Goal: Task Accomplishment & Management: Manage account settings

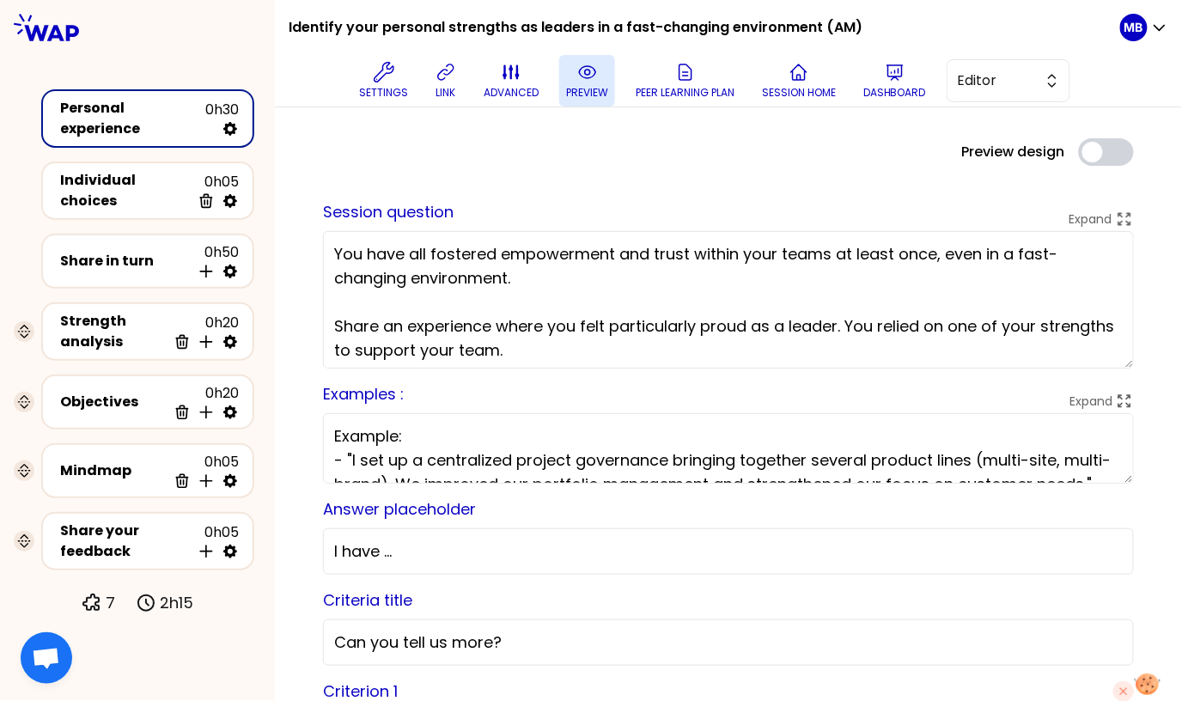
click at [578, 72] on icon at bounding box center [587, 72] width 21 height 21
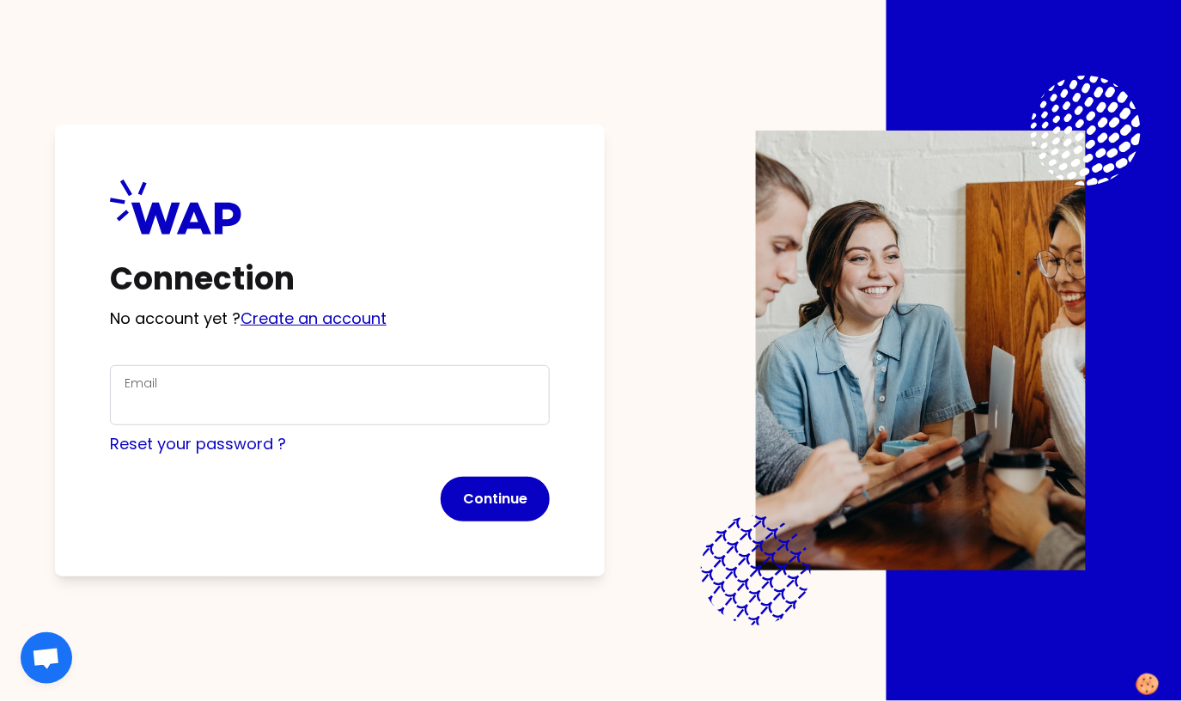
click at [285, 313] on link "Create an account" at bounding box center [313, 317] width 146 height 21
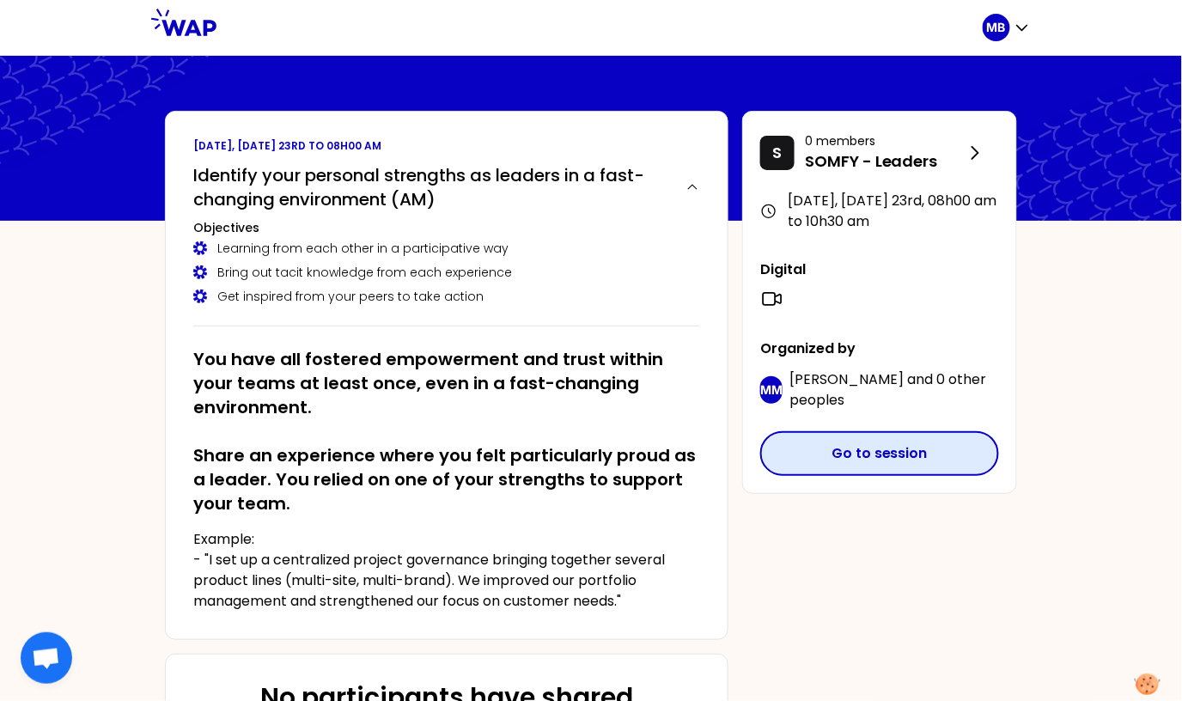
click at [813, 449] on button "Go to session" at bounding box center [879, 453] width 239 height 45
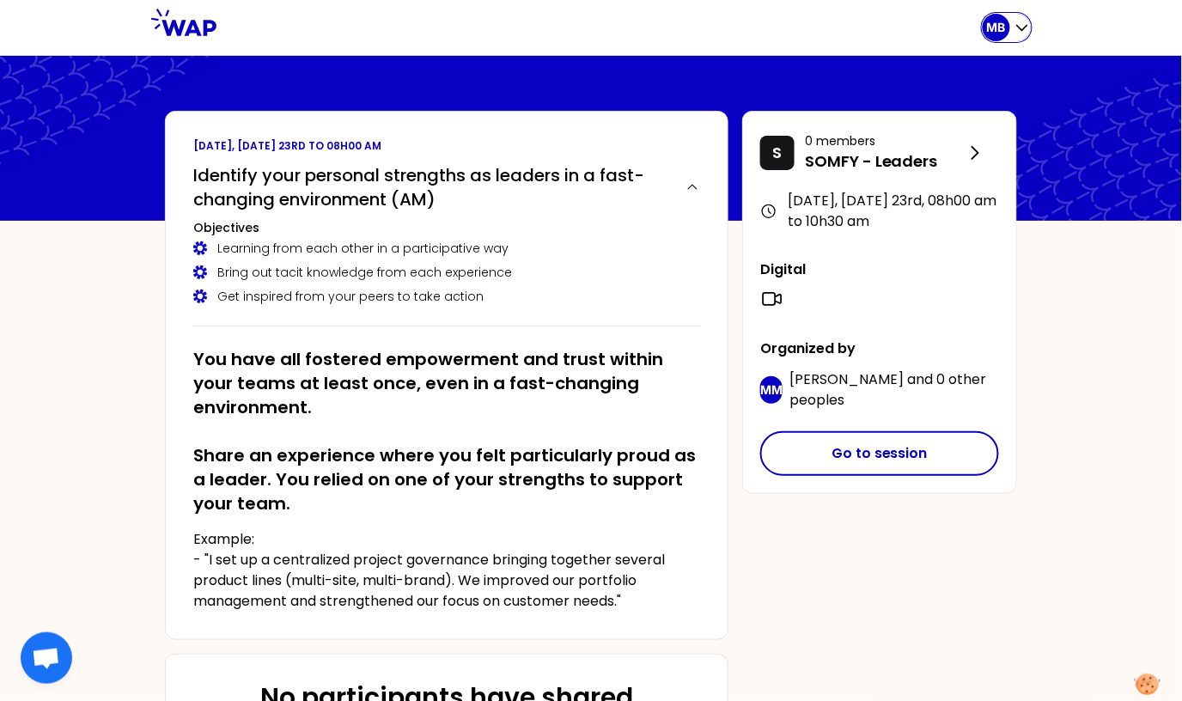
click at [1019, 21] on icon "button" at bounding box center [1021, 27] width 17 height 17
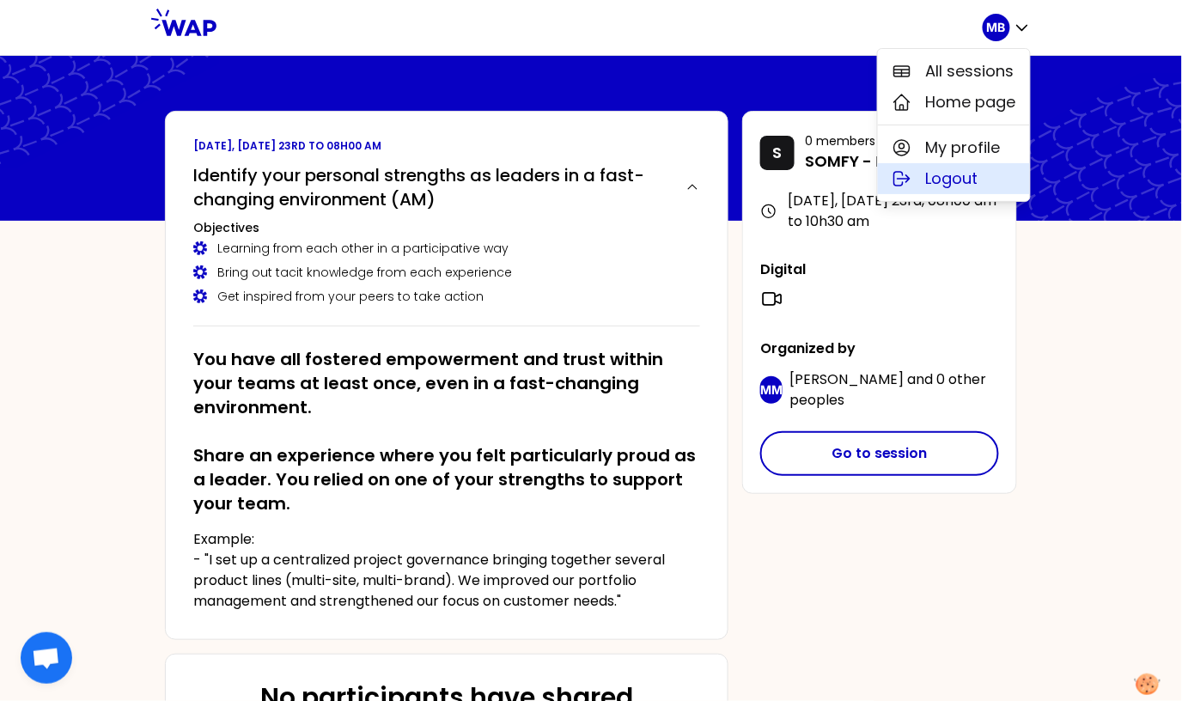
click at [928, 167] on span "Logout" at bounding box center [952, 179] width 52 height 24
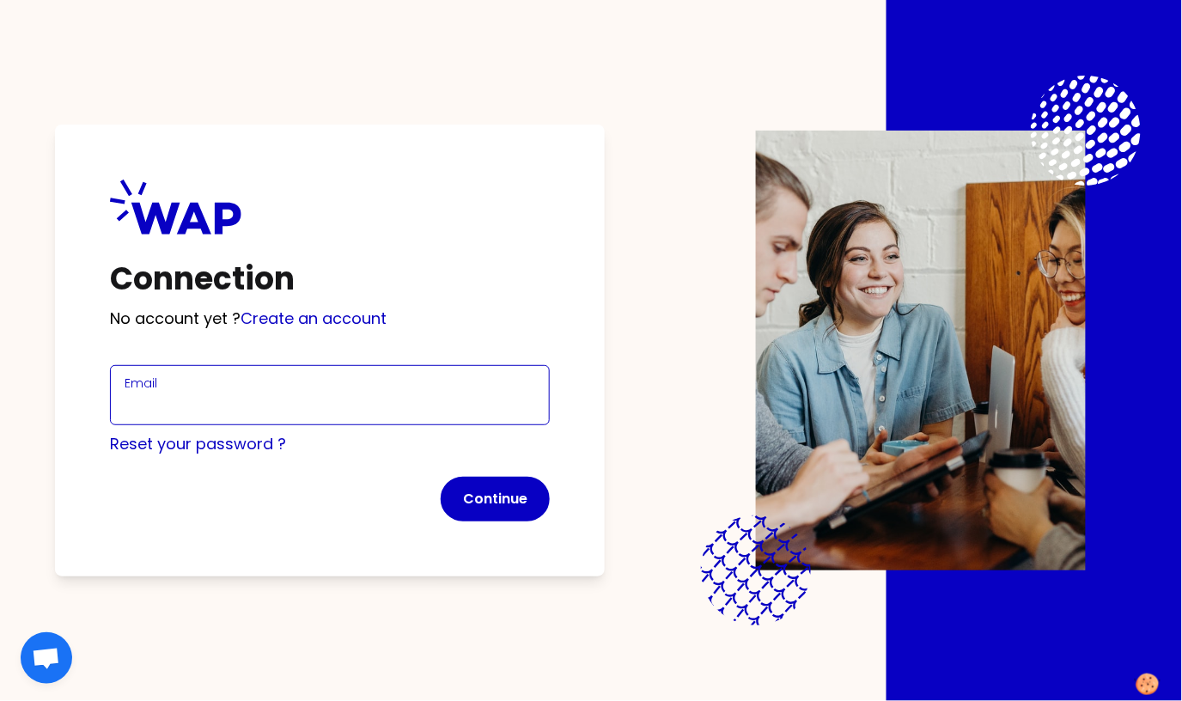
click at [217, 404] on input "Email" at bounding box center [330, 405] width 411 height 24
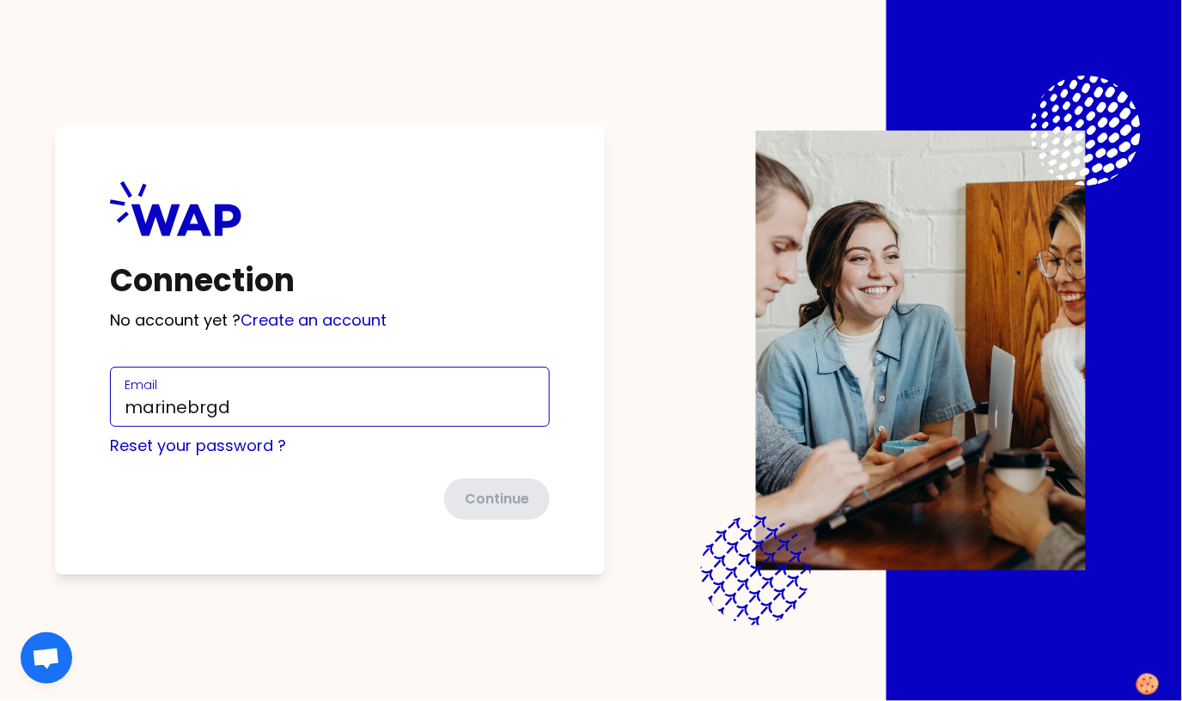
type input "[EMAIL_ADDRESS][DOMAIN_NAME]"
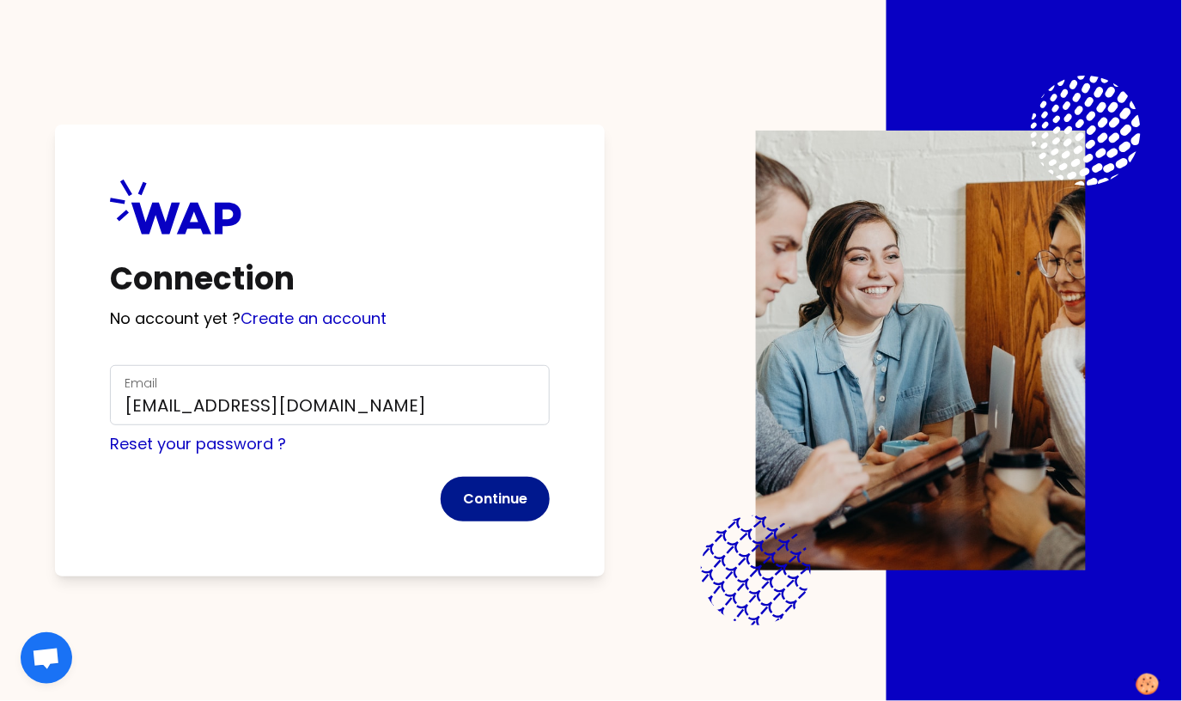
click at [504, 503] on button "Continue" at bounding box center [495, 499] width 109 height 45
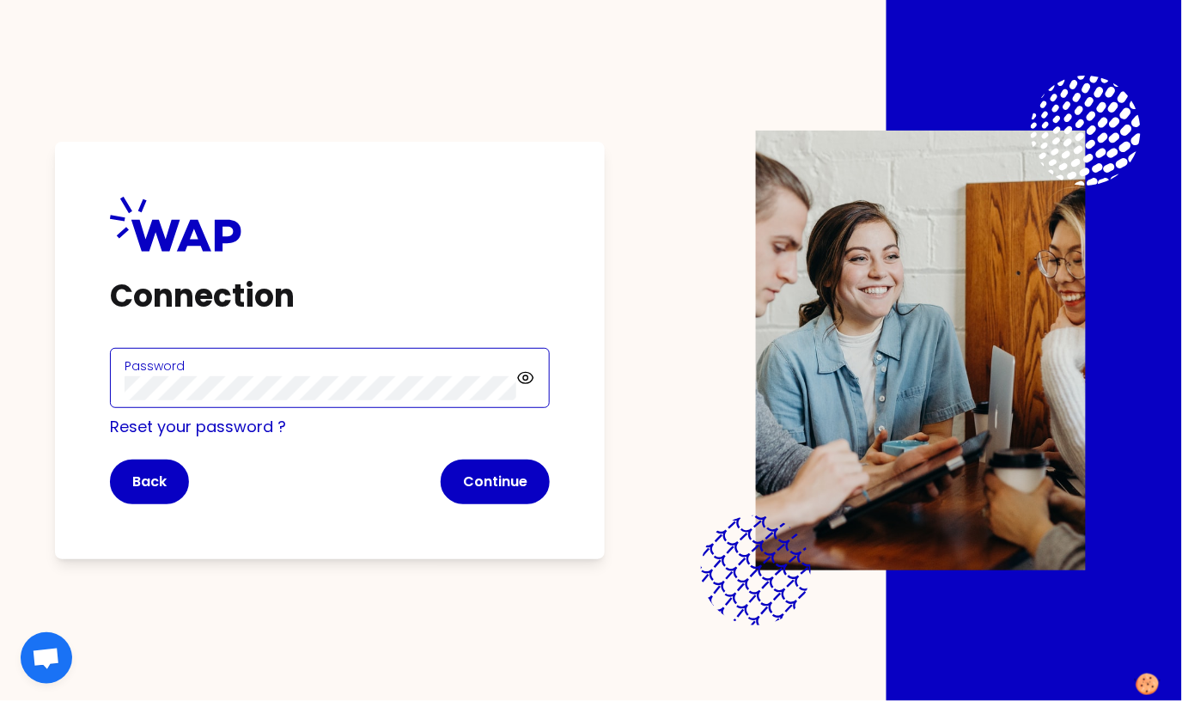
click at [0, 375] on html "Connection Password Reset your password ? Back Continue" at bounding box center [591, 350] width 1182 height 701
click button "Continue" at bounding box center [495, 481] width 109 height 45
